Goal: Information Seeking & Learning: Learn about a topic

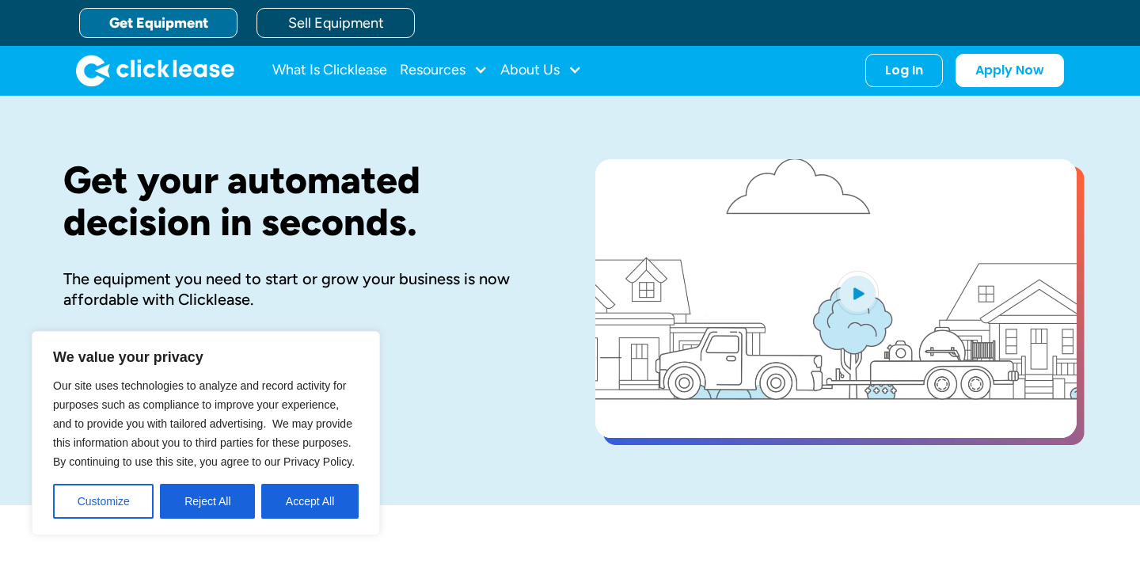
click at [330, 51] on div "What Is Clicklease Resources Blog Case Studies Videos FAQs About Us About Us Ca…" at bounding box center [570, 70] width 988 height 49
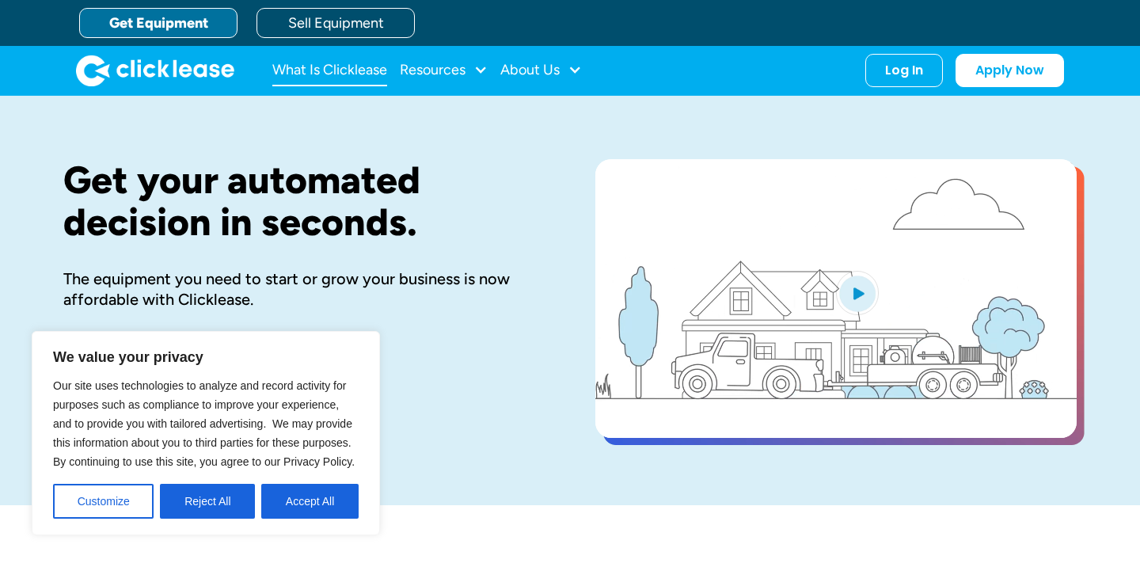
click at [330, 69] on link "What Is Clicklease" at bounding box center [329, 71] width 115 height 32
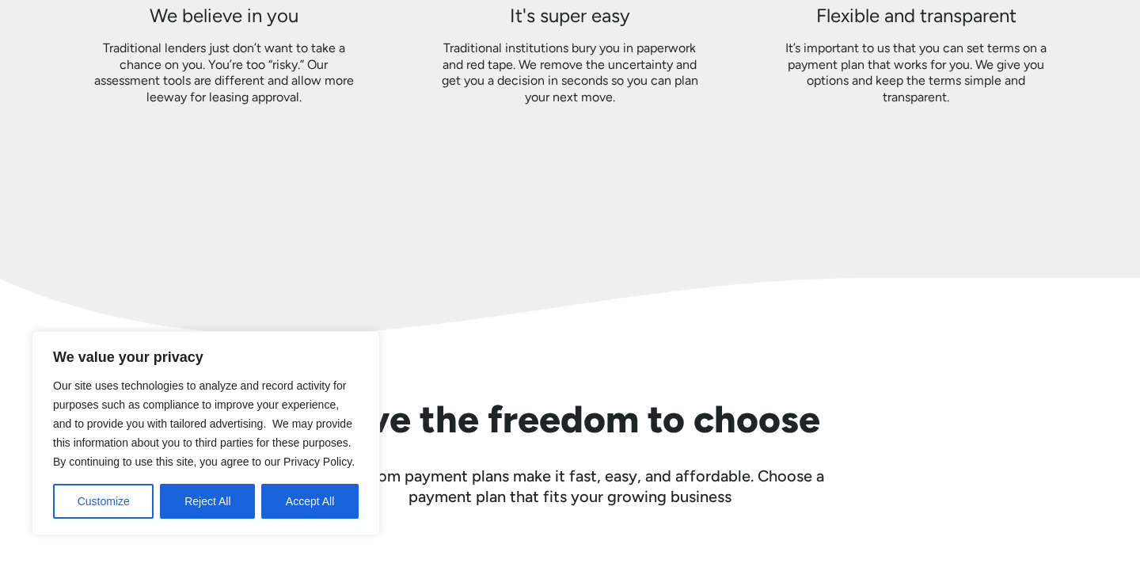
scroll to position [1636, 0]
